Goal: Information Seeking & Learning: Learn about a topic

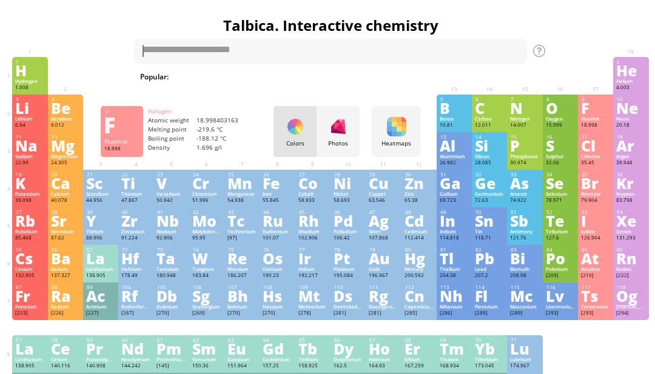
click at [601, 103] on div "9" at bounding box center [596, 99] width 29 height 6
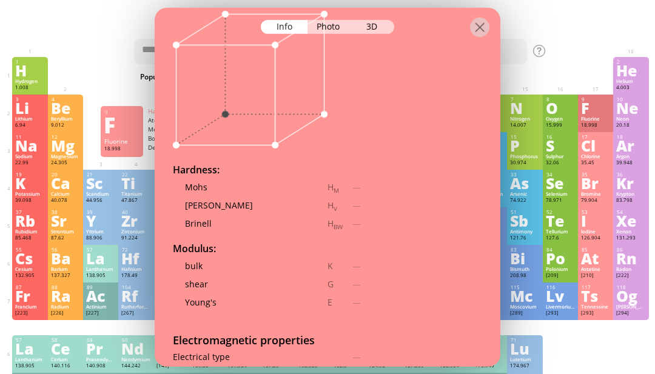
scroll to position [1539, 0]
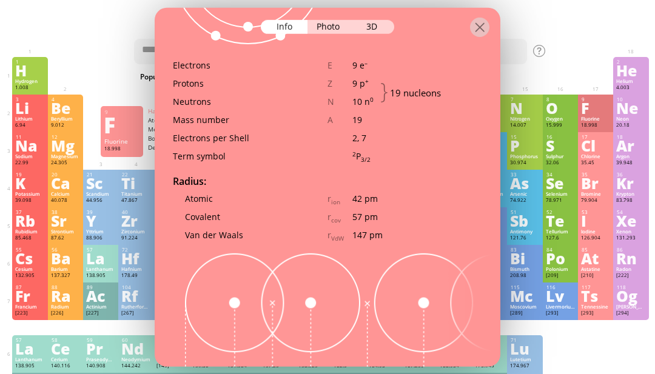
click at [482, 17] on div at bounding box center [479, 26] width 19 height 19
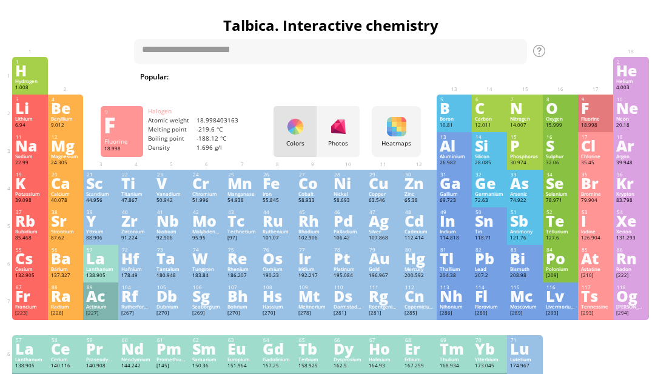
scroll to position [0, 0]
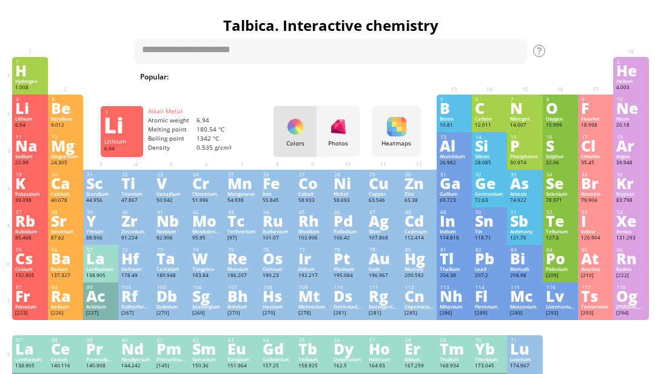
click at [32, 106] on div "Li" at bounding box center [29, 107] width 29 height 13
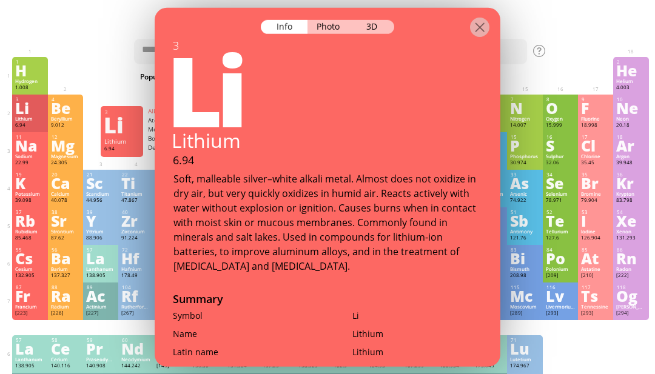
click at [390, 19] on div "3D" at bounding box center [373, 26] width 44 height 14
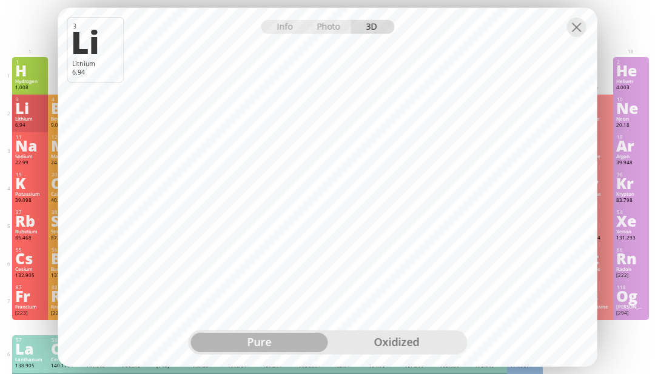
click at [411, 353] on div "oxidized" at bounding box center [396, 342] width 137 height 19
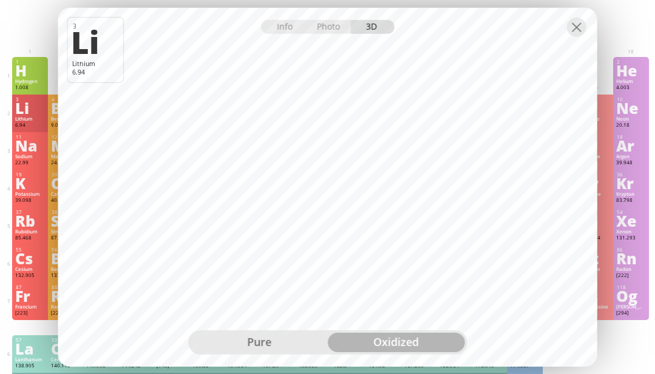
click at [249, 353] on div "pure" at bounding box center [259, 342] width 137 height 19
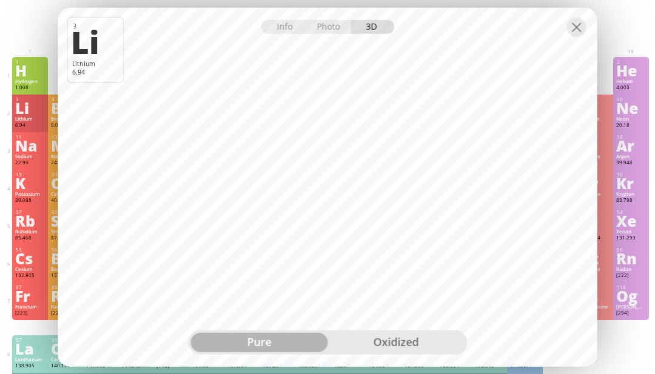
click at [434, 353] on div "oxidized" at bounding box center [396, 342] width 137 height 19
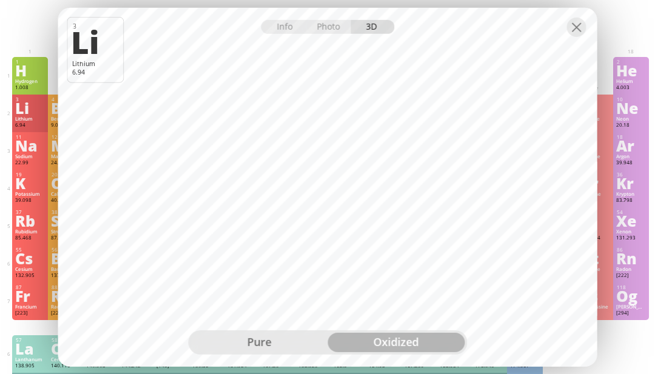
click at [576, 36] on div at bounding box center [576, 26] width 19 height 19
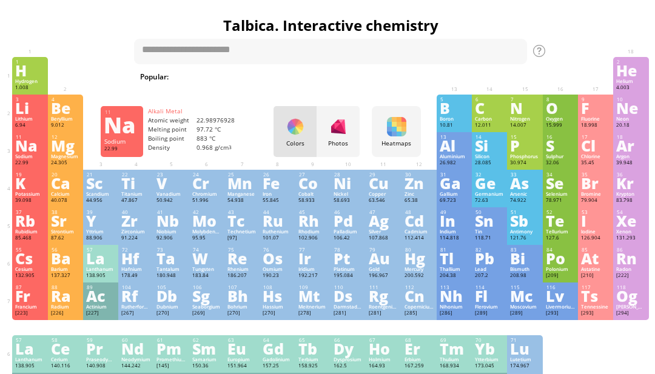
click at [27, 152] on div "Na" at bounding box center [29, 145] width 29 height 13
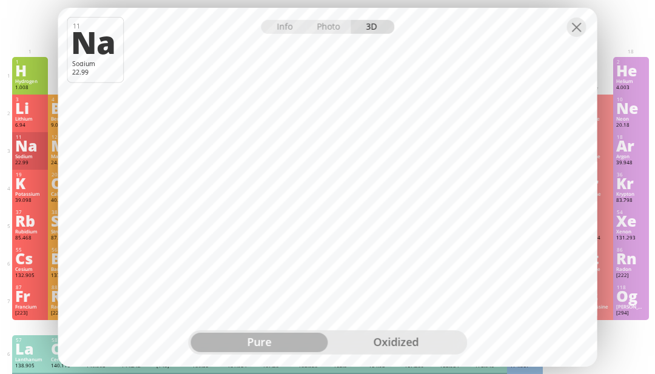
click at [408, 353] on div "oxidized" at bounding box center [396, 342] width 137 height 19
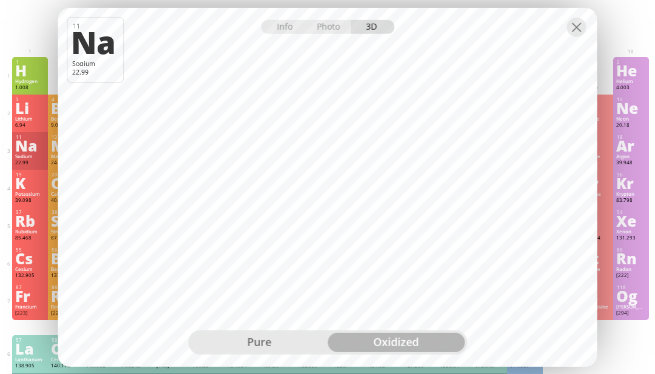
click at [568, 36] on div at bounding box center [576, 26] width 19 height 19
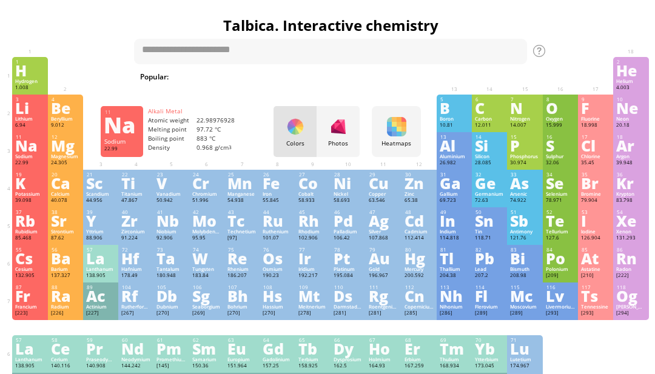
click at [27, 190] on div "K" at bounding box center [29, 183] width 29 height 13
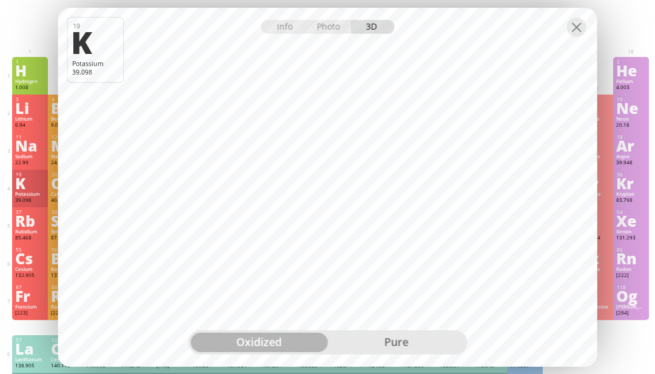
click at [406, 353] on div "pure" at bounding box center [396, 342] width 137 height 19
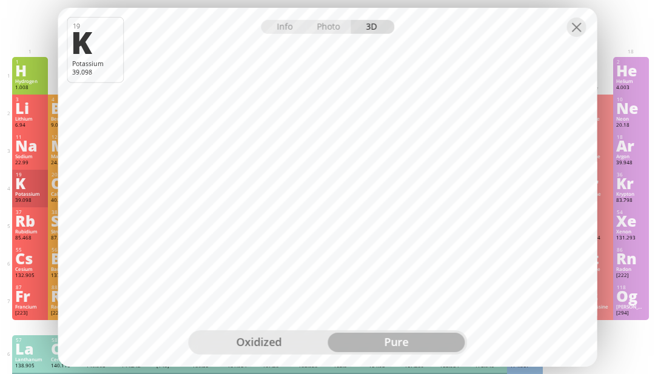
click at [577, 36] on div at bounding box center [576, 26] width 19 height 19
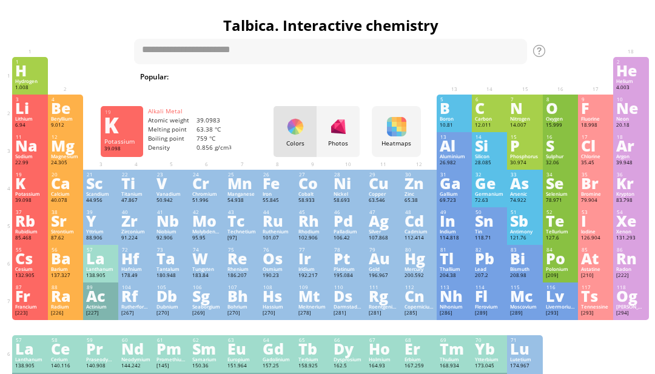
click at [36, 228] on div "Rb" at bounding box center [29, 220] width 29 height 13
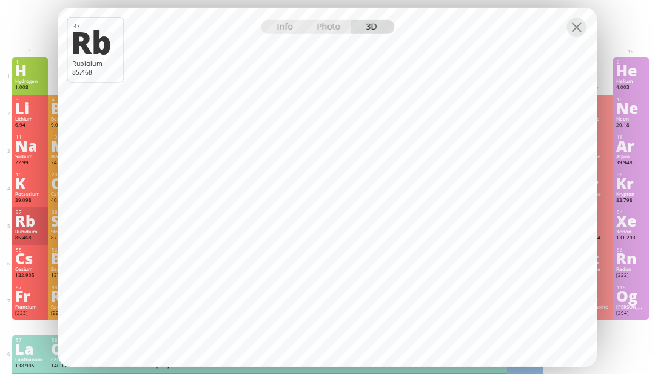
click at [579, 36] on div at bounding box center [576, 26] width 19 height 19
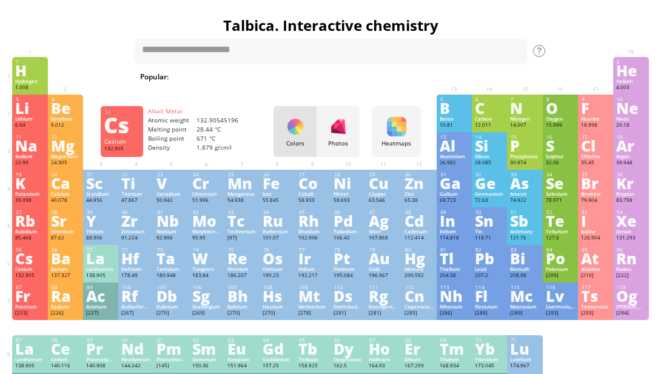
click at [43, 279] on div "55 Cs Cesium 132.905 −1, +1 −1, +1 28.44 °C 671 °C 1.879 g/cm 3 [Xe]6s 1" at bounding box center [29, 264] width 35 height 38
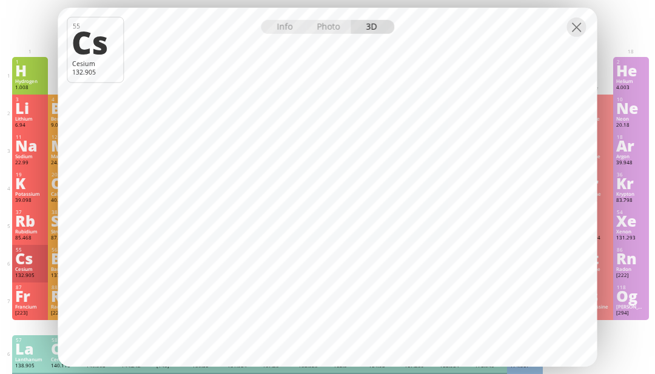
click at [582, 36] on div at bounding box center [576, 26] width 19 height 19
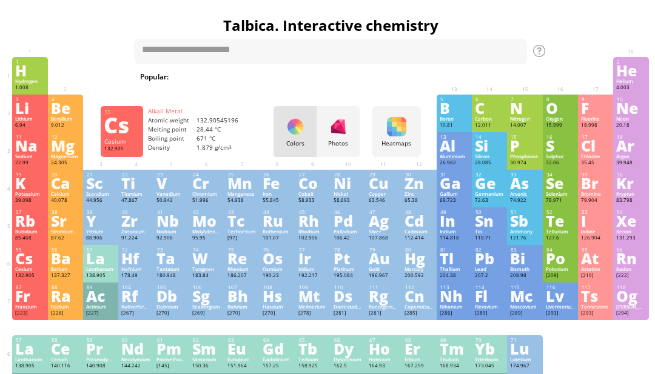
click at [19, 303] on div "Fr" at bounding box center [29, 295] width 29 height 13
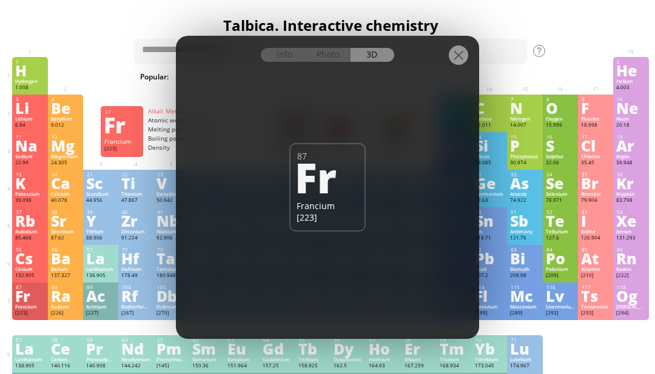
click at [372, 57] on div at bounding box center [327, 46] width 303 height 21
click at [331, 62] on div "Photo" at bounding box center [330, 55] width 44 height 14
click at [286, 62] on div "Info" at bounding box center [284, 55] width 47 height 14
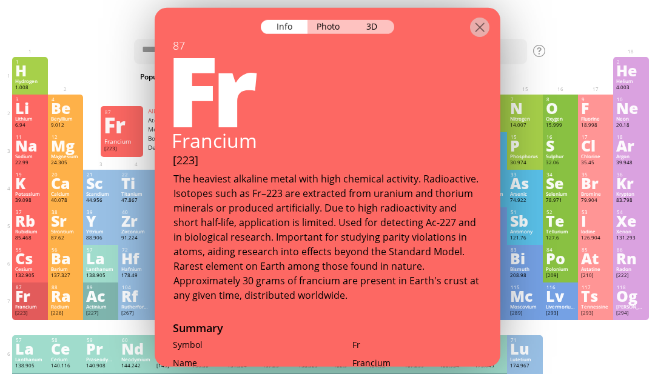
click at [384, 19] on div "3D" at bounding box center [373, 26] width 44 height 14
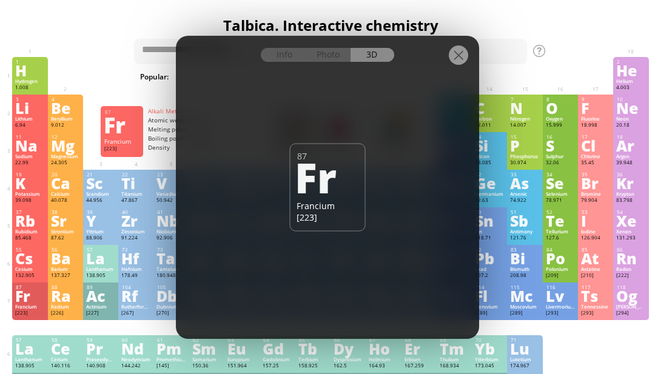
click at [464, 65] on div at bounding box center [458, 55] width 19 height 19
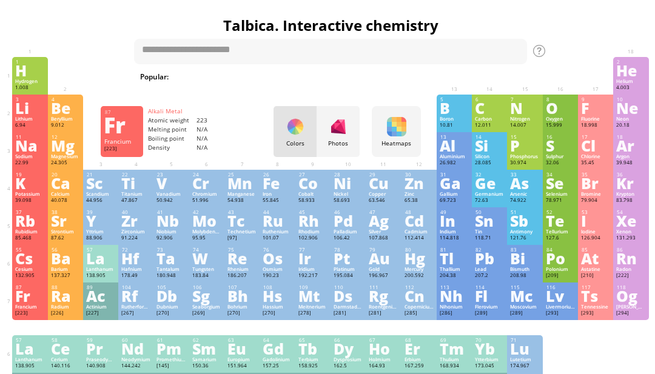
click at [408, 120] on div "Heatmaps Heatmaps Normal mode Melting point Boiling point Density Atomic weight…" at bounding box center [396, 131] width 49 height 51
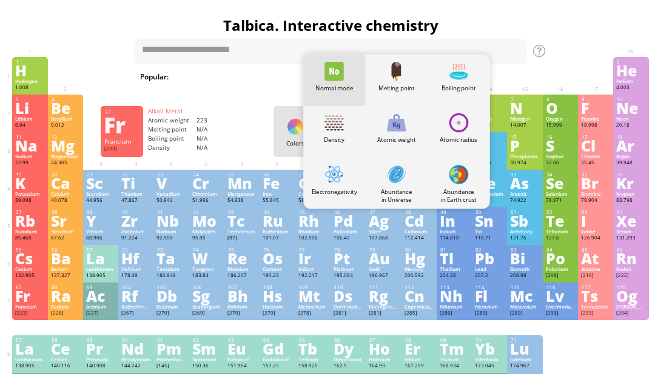
click at [522, 30] on h1 "Talbica. Interactive chemistry" at bounding box center [330, 25] width 643 height 21
